Goal: Information Seeking & Learning: Learn about a topic

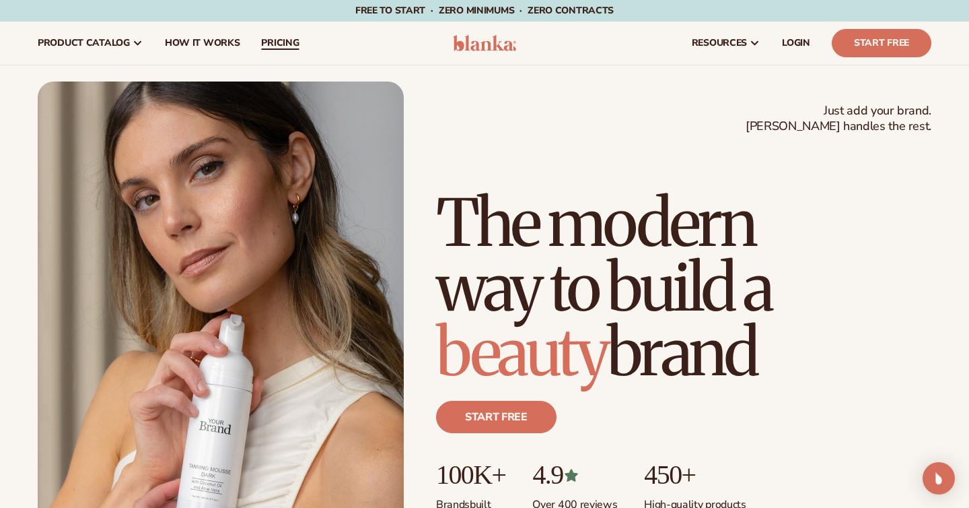
click at [302, 50] on link "pricing" at bounding box center [279, 43] width 59 height 43
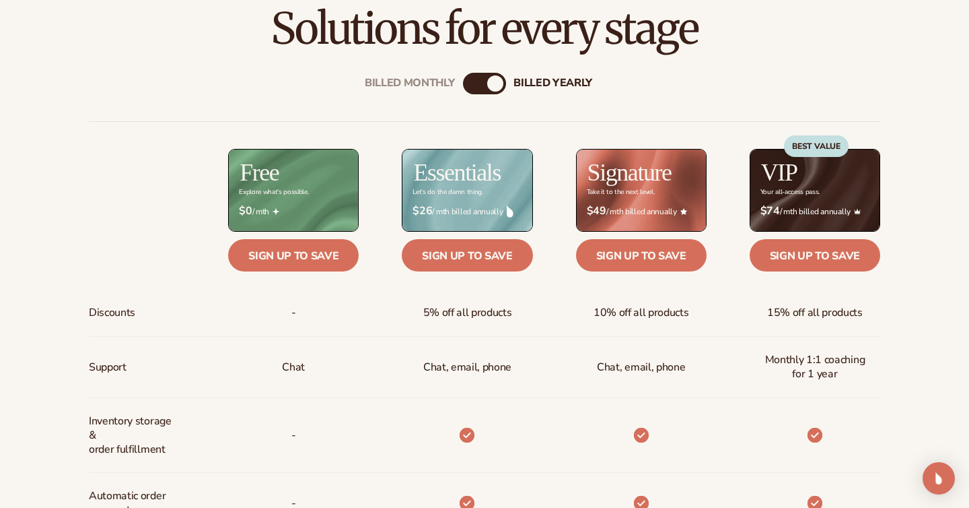
scroll to position [454, 0]
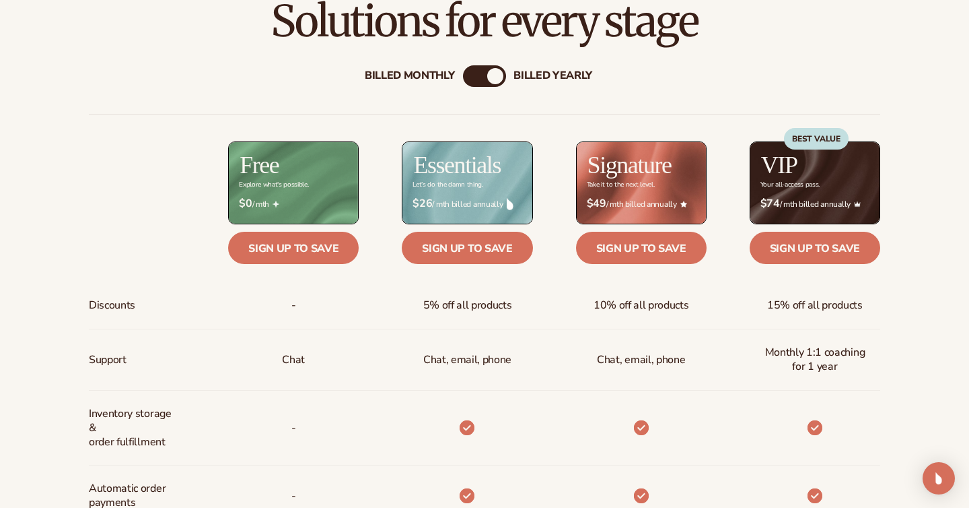
click at [410, 72] on div "Billed Monthly" at bounding box center [410, 76] width 90 height 13
